Goal: Task Accomplishment & Management: Manage account settings

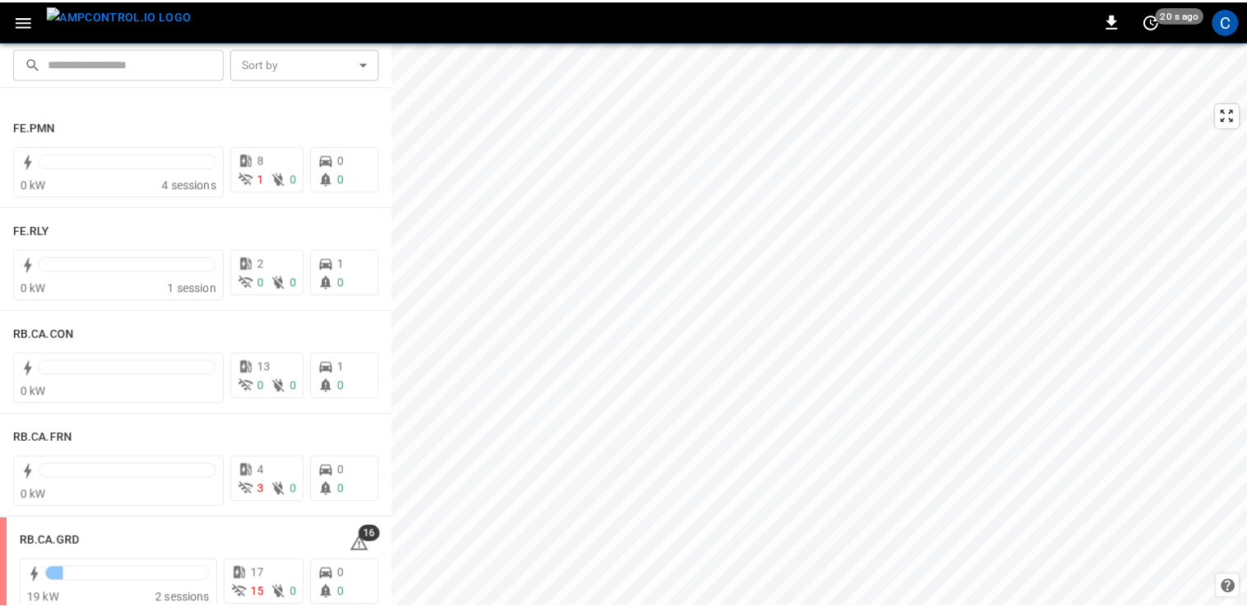
scroll to position [2178, 0]
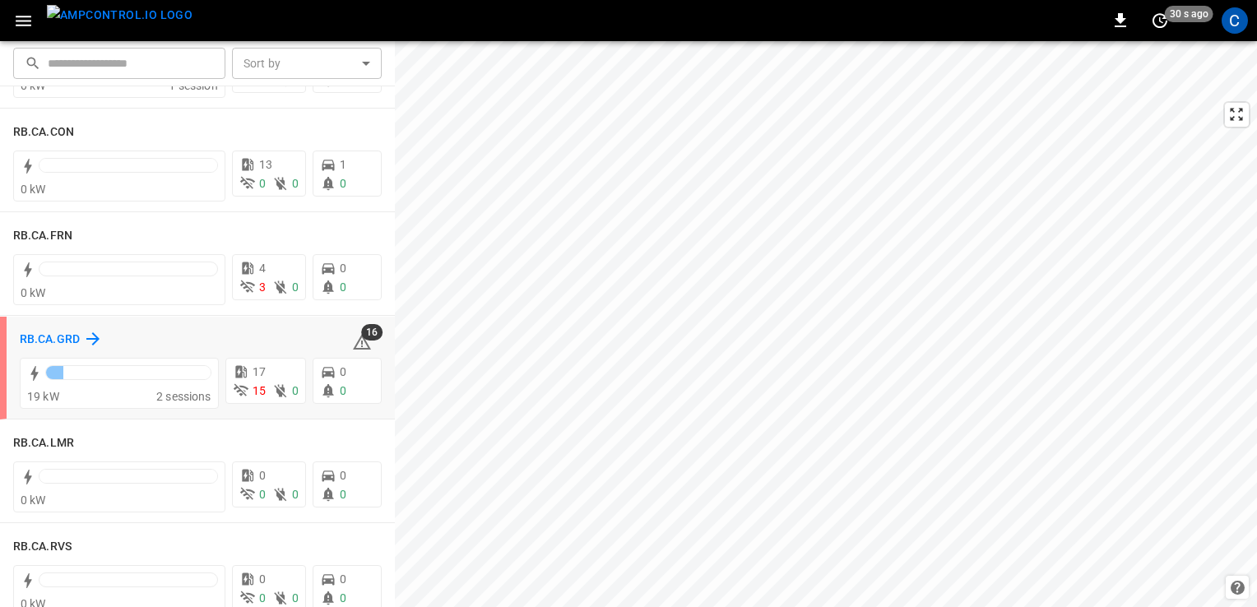
click at [65, 334] on h6 "RB.CA.GRD" at bounding box center [50, 340] width 60 height 18
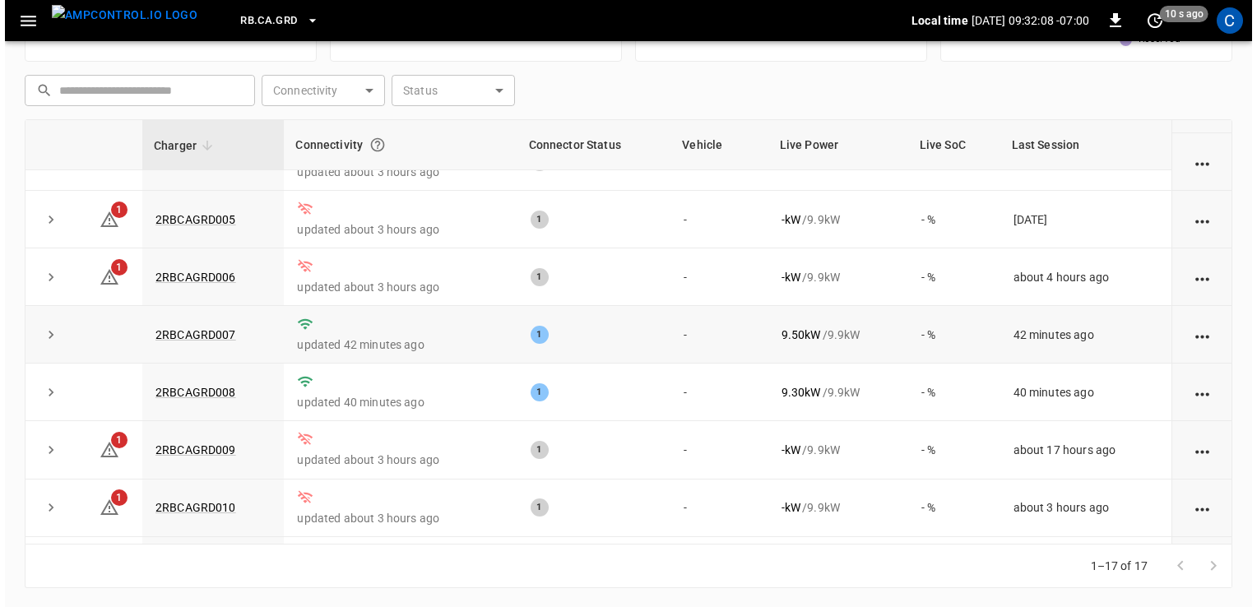
scroll to position [211, 0]
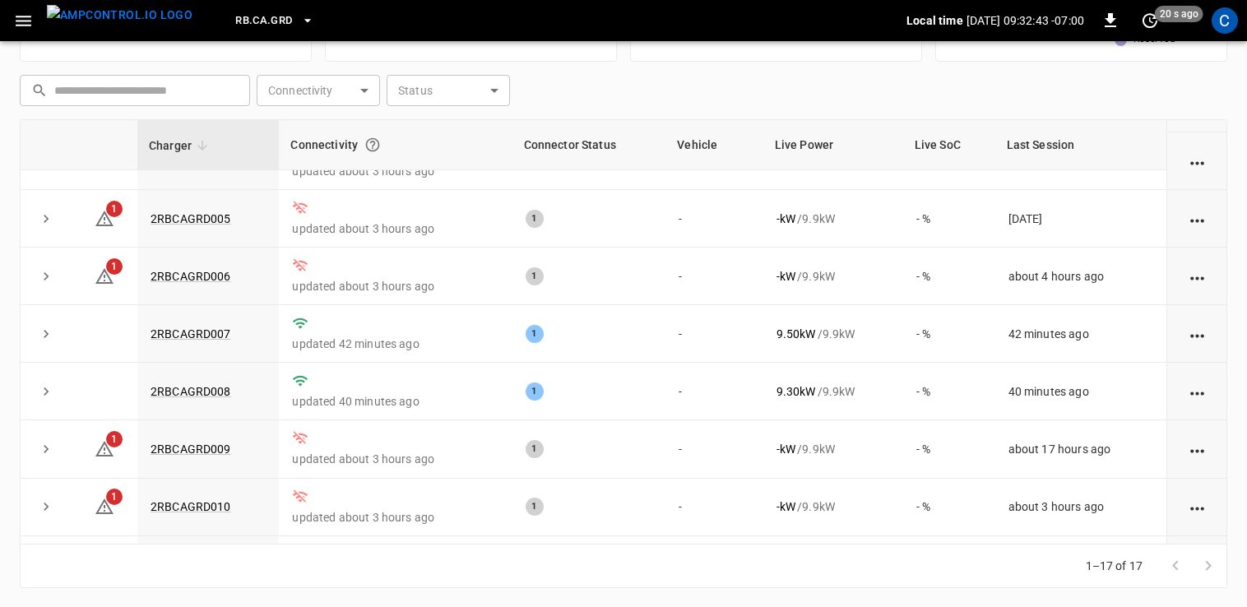
click at [23, 11] on icon "button" at bounding box center [23, 21] width 21 height 21
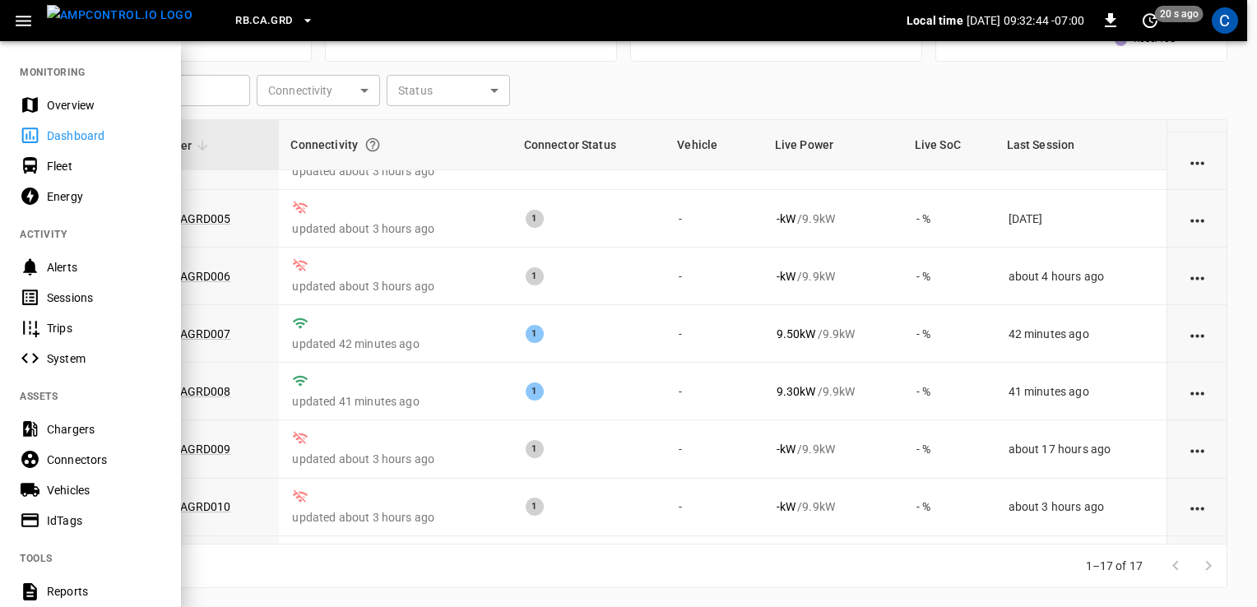
click at [53, 169] on div "Fleet" at bounding box center [104, 166] width 114 height 16
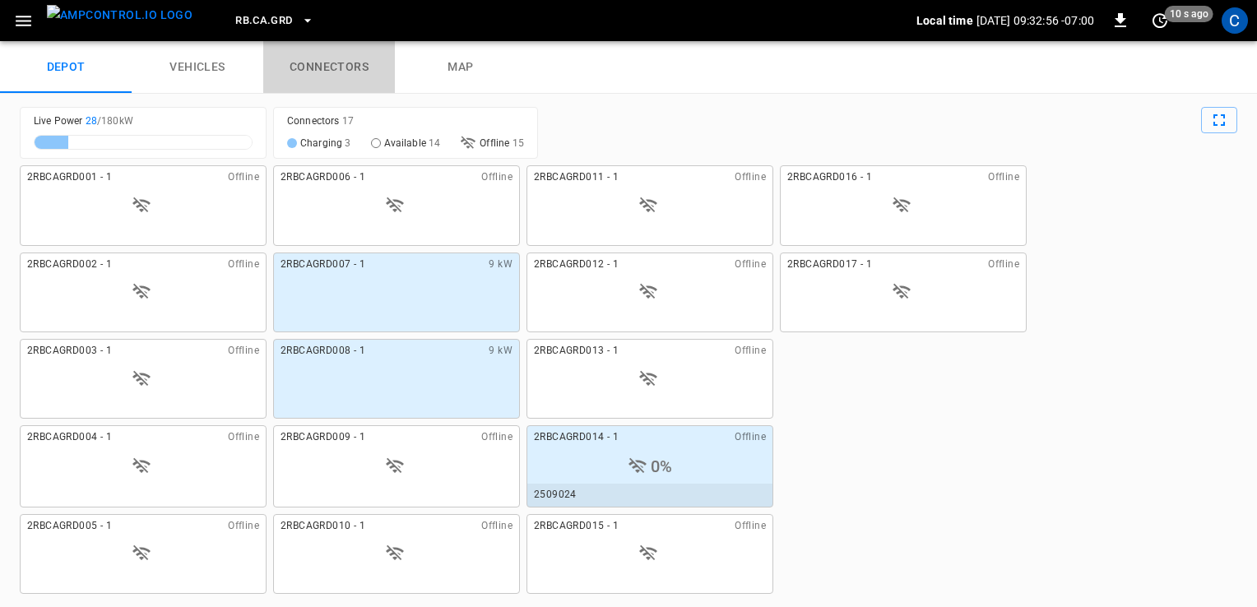
click at [363, 61] on link "connectors" at bounding box center [329, 67] width 132 height 53
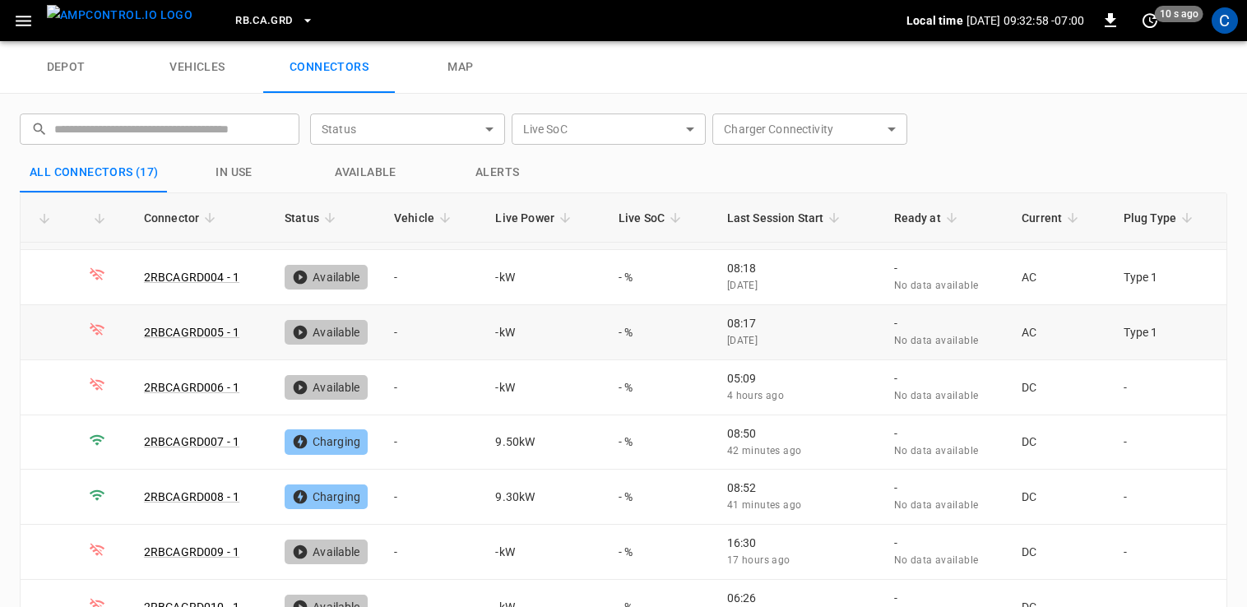
scroll to position [227, 0]
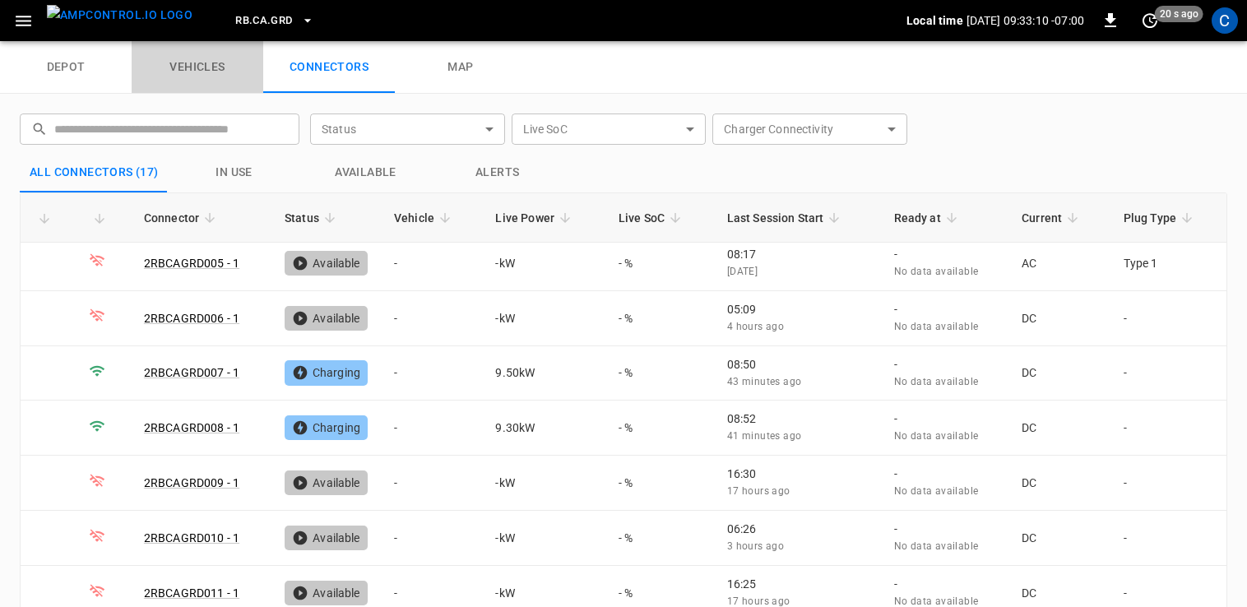
click at [208, 86] on link "vehicles" at bounding box center [198, 67] width 132 height 53
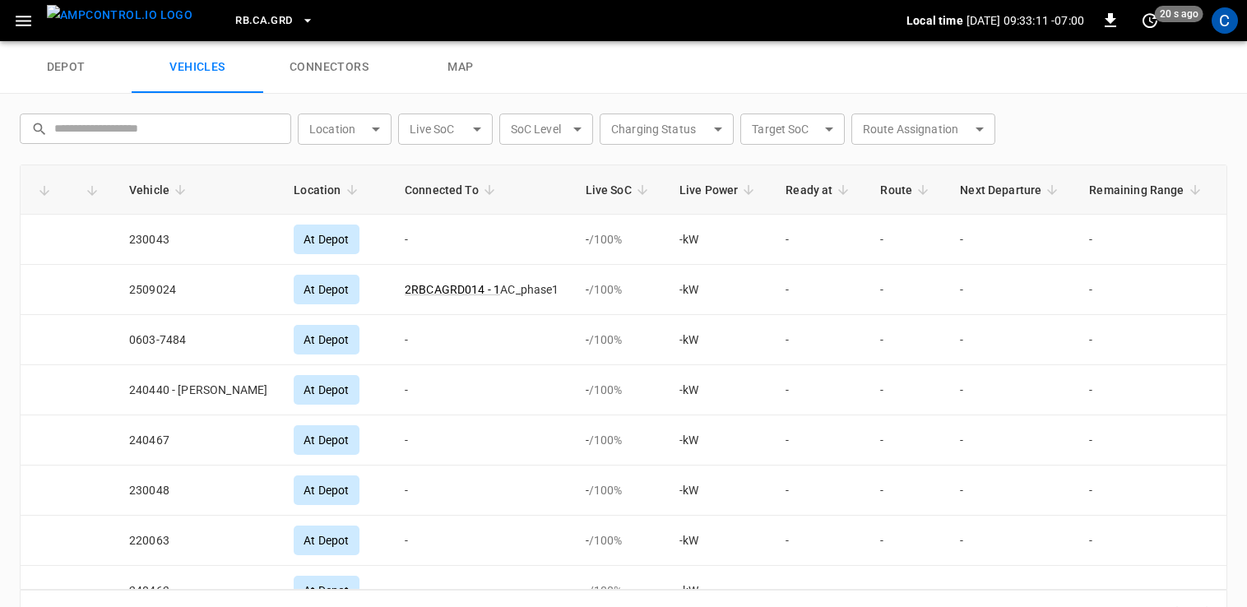
click at [299, 67] on link "connectors" at bounding box center [329, 67] width 132 height 53
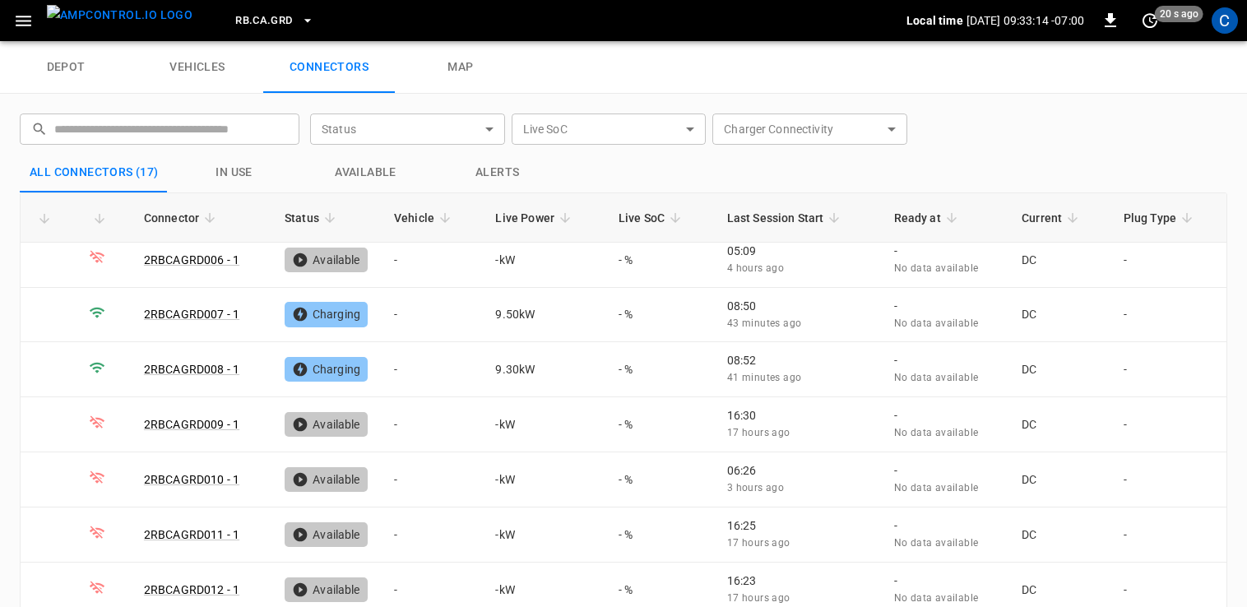
scroll to position [293, 0]
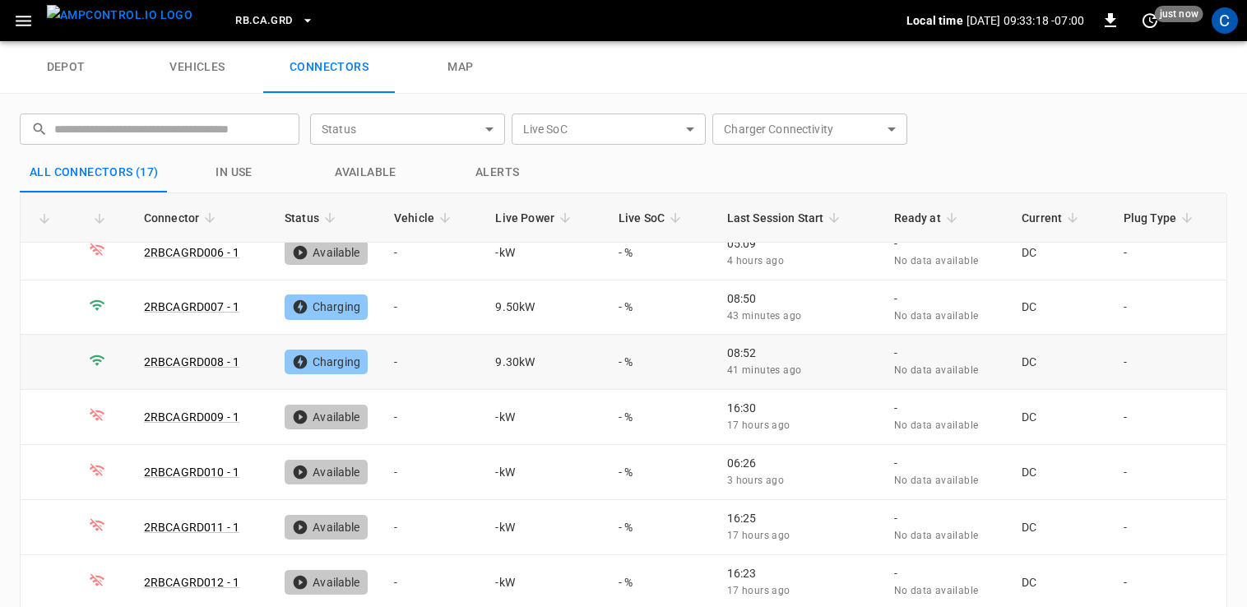
click at [396, 355] on td "-" at bounding box center [432, 362] width 102 height 55
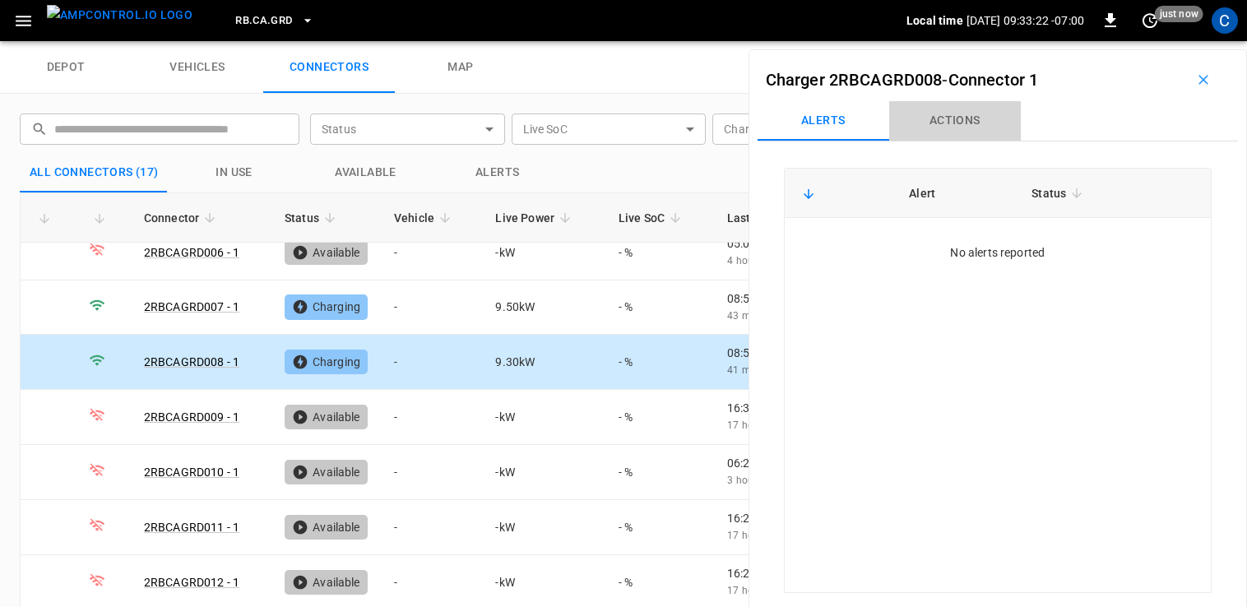
click at [961, 131] on button "Actions" at bounding box center [955, 120] width 132 height 39
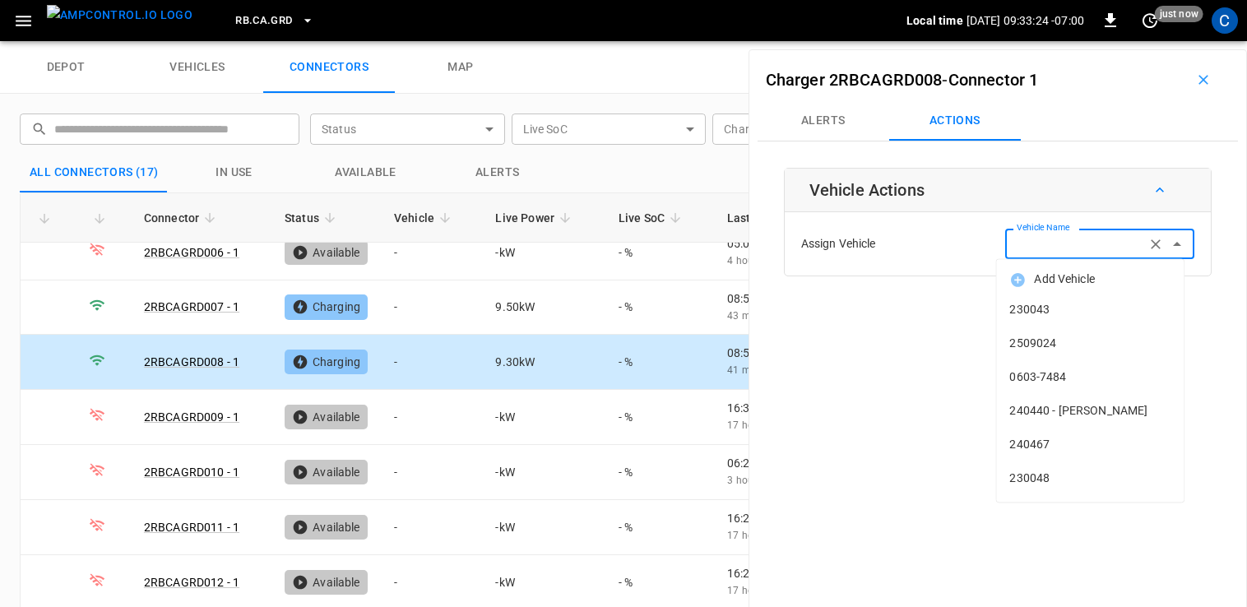
click at [1054, 236] on div "Vehicle Name Vehicle Name" at bounding box center [1099, 244] width 189 height 30
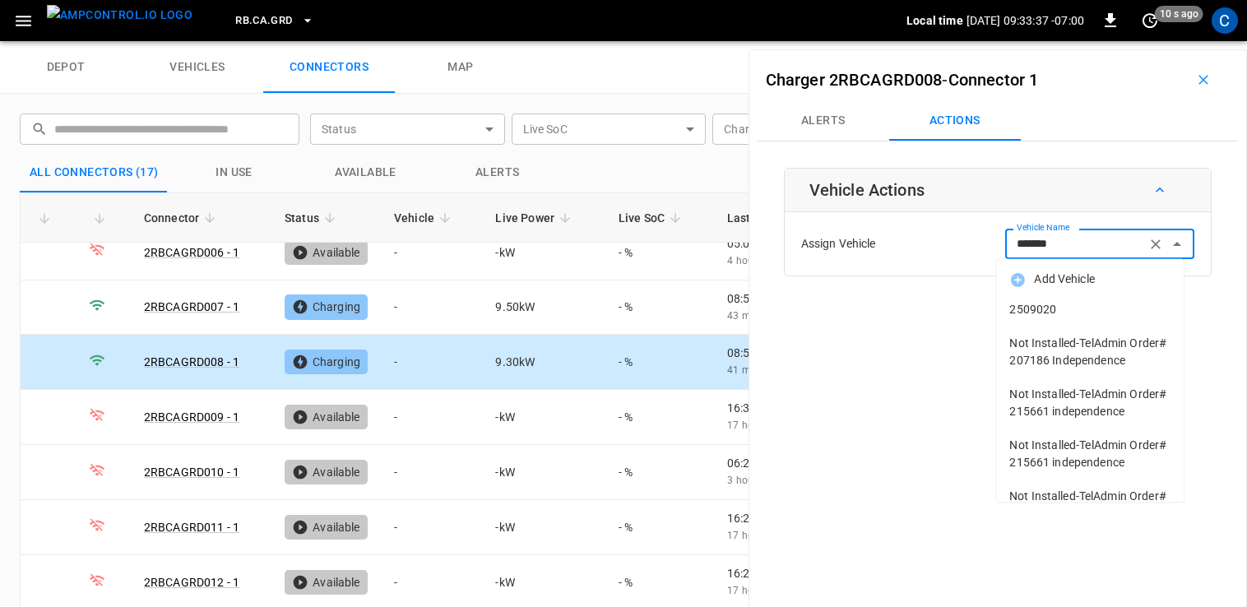
click at [1056, 301] on span "2509020" at bounding box center [1089, 309] width 161 height 17
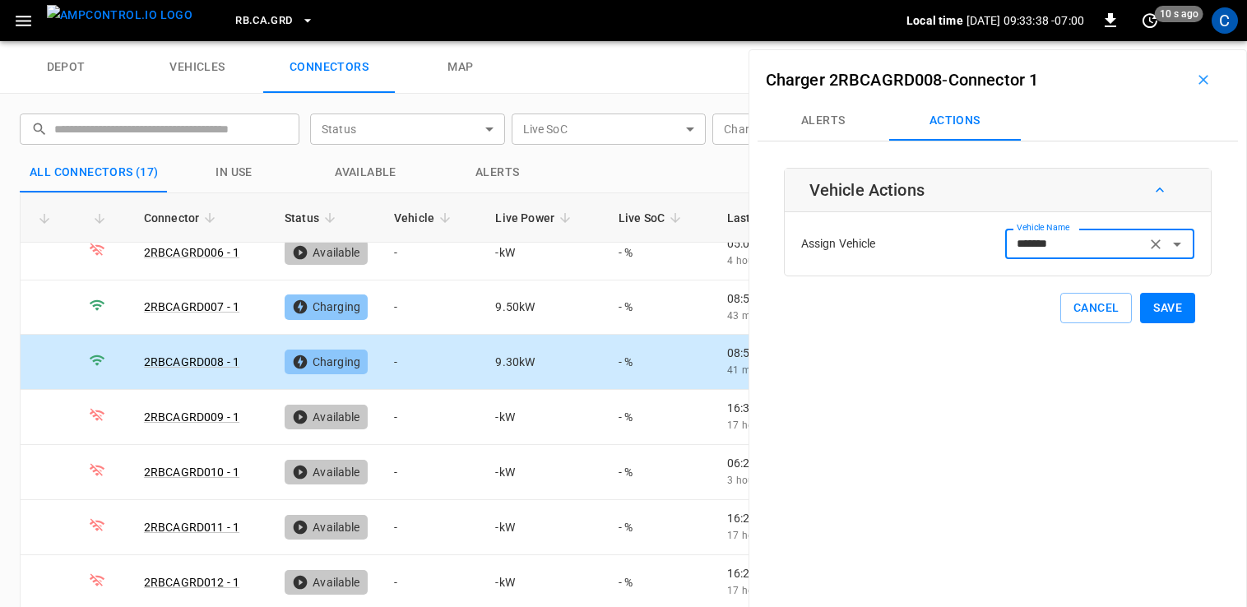
type input "*******"
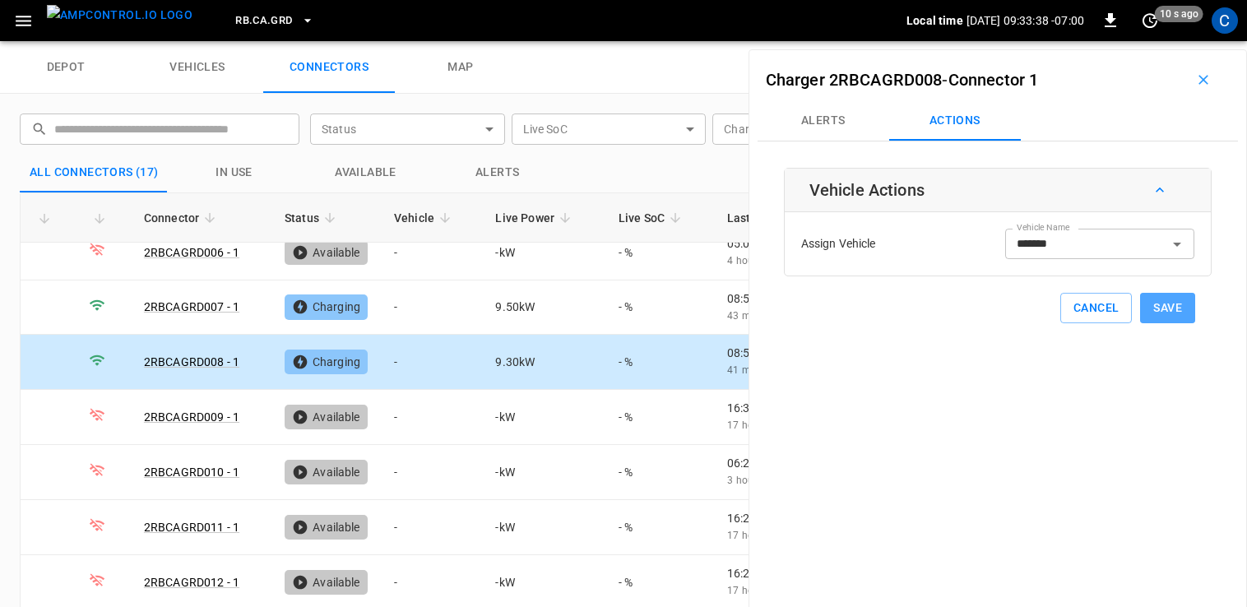
click at [1170, 304] on button "Save" at bounding box center [1167, 308] width 55 height 30
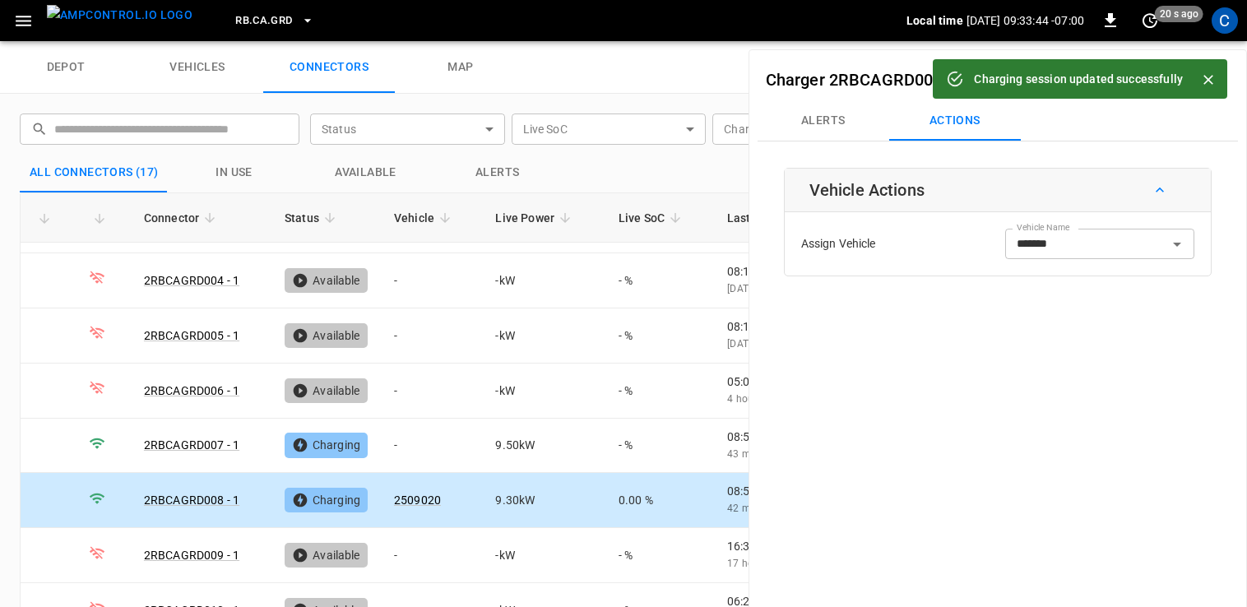
scroll to position [155, 0]
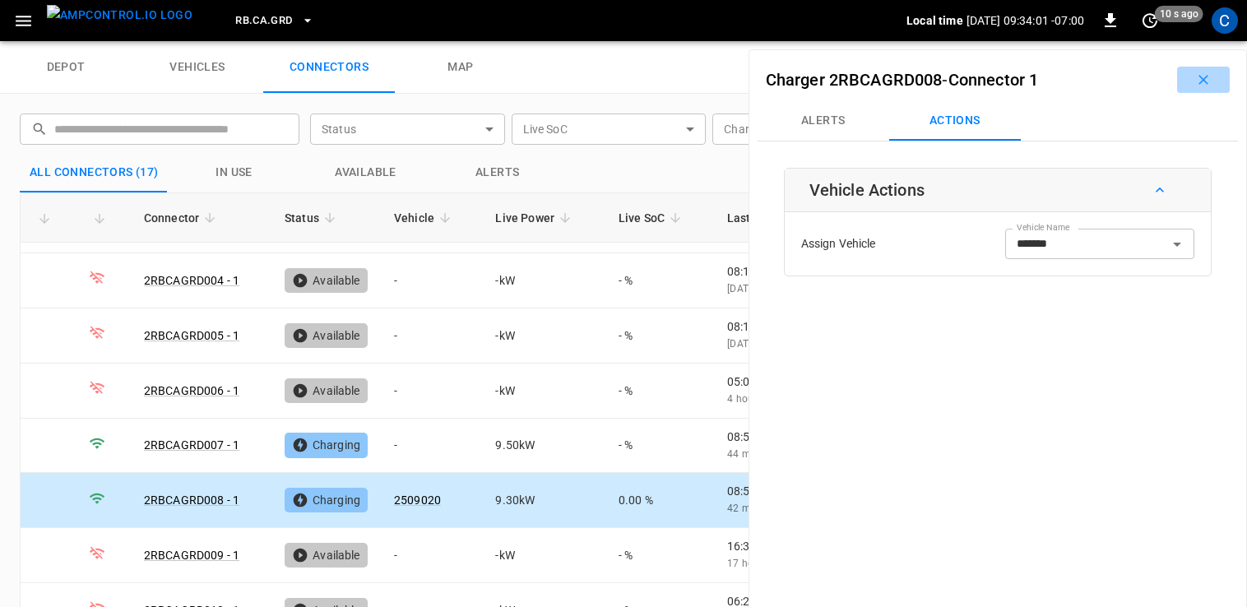
click at [1200, 81] on icon "button" at bounding box center [1203, 80] width 16 height 16
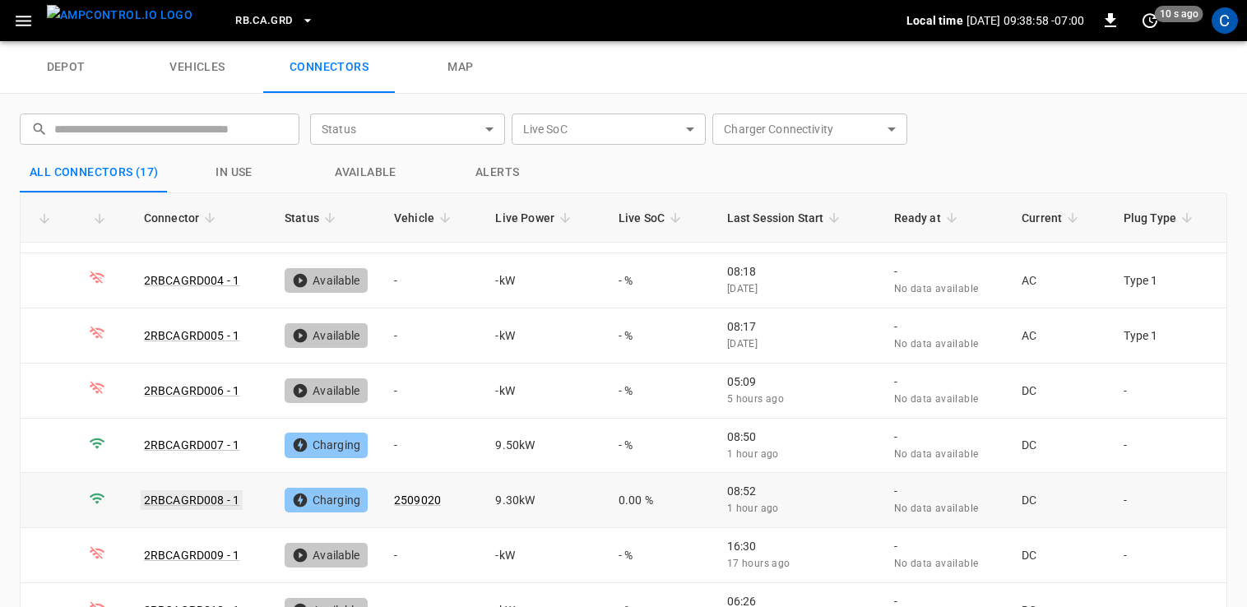
click at [197, 490] on link "2RBCAGRD008 - 1" at bounding box center [192, 500] width 102 height 20
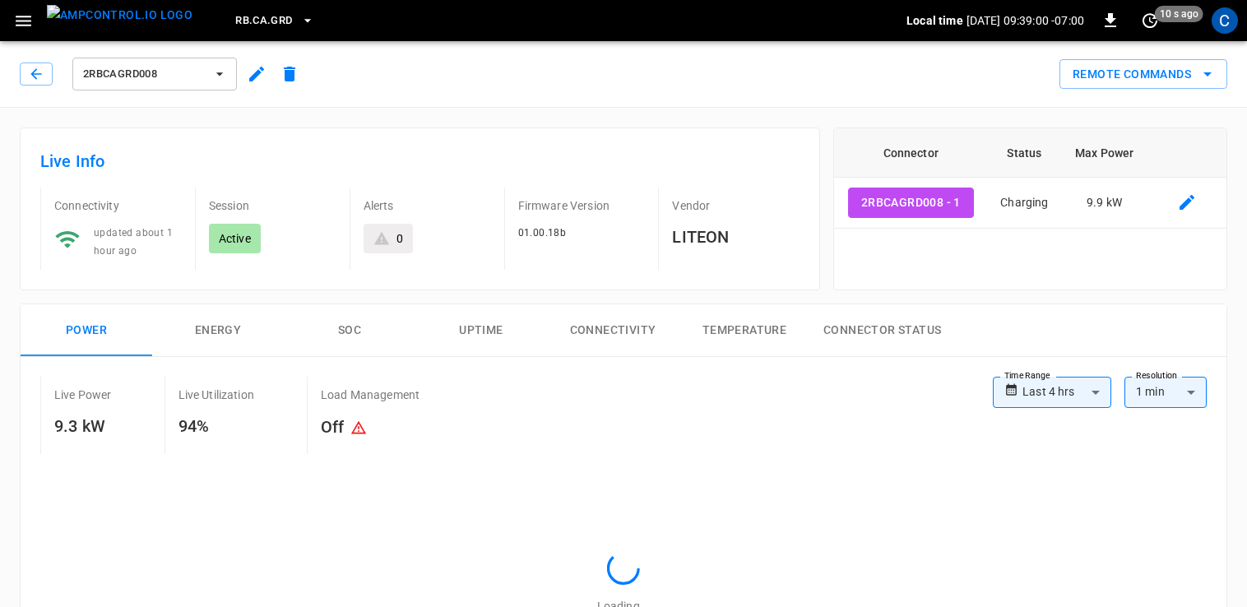
type input "**********"
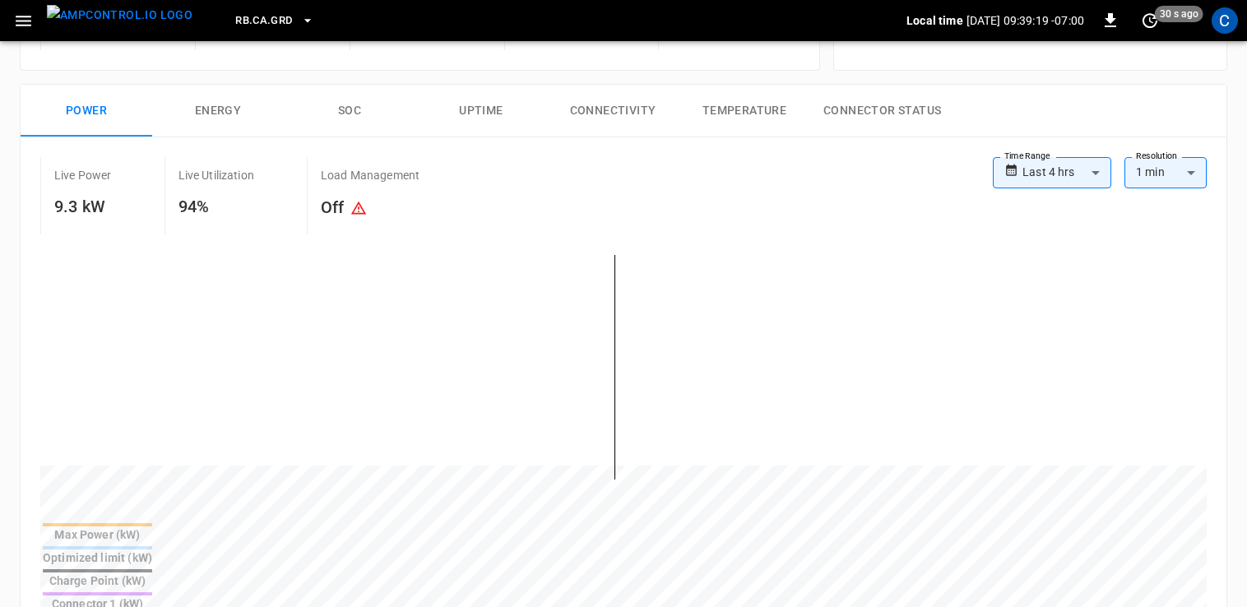
scroll to position [220, 0]
